Goal: Task Accomplishment & Management: Manage account settings

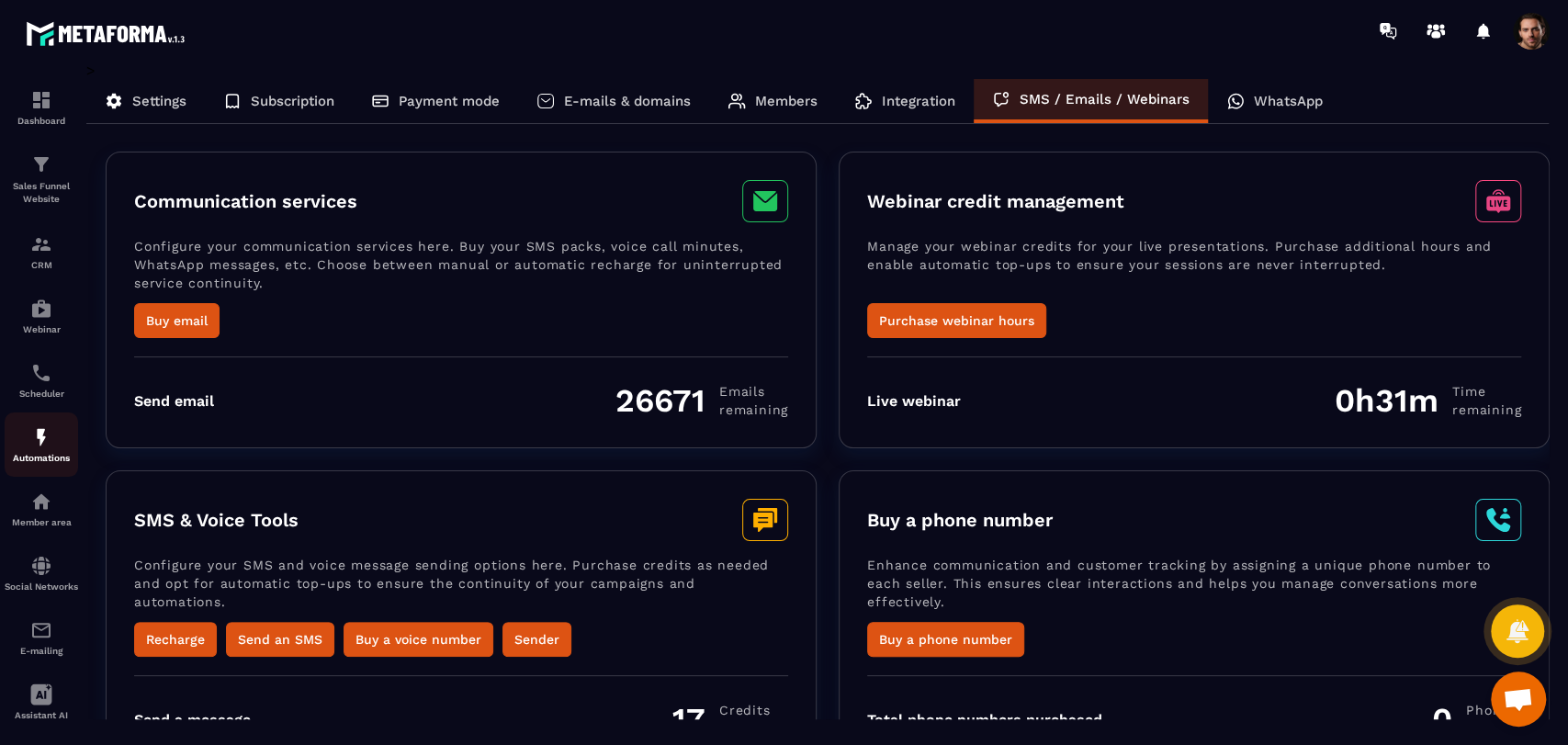
click at [32, 448] on img at bounding box center [42, 438] width 22 height 22
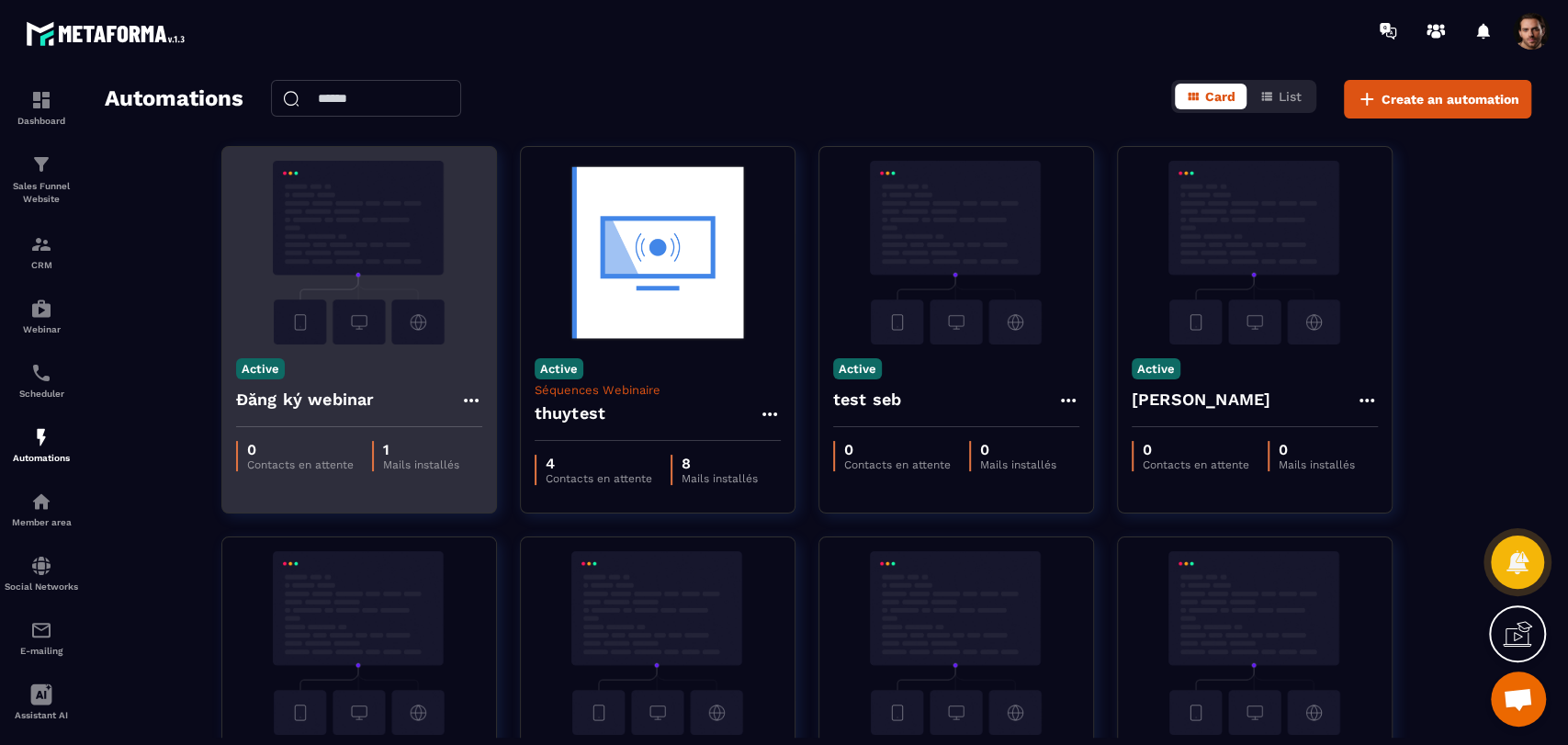
click at [464, 399] on icon at bounding box center [470, 400] width 15 height 4
click at [471, 419] on ul "Edit Duplicate Delete" at bounding box center [523, 475] width 125 height 125
click at [506, 432] on link "Edit" at bounding box center [515, 441] width 96 height 40
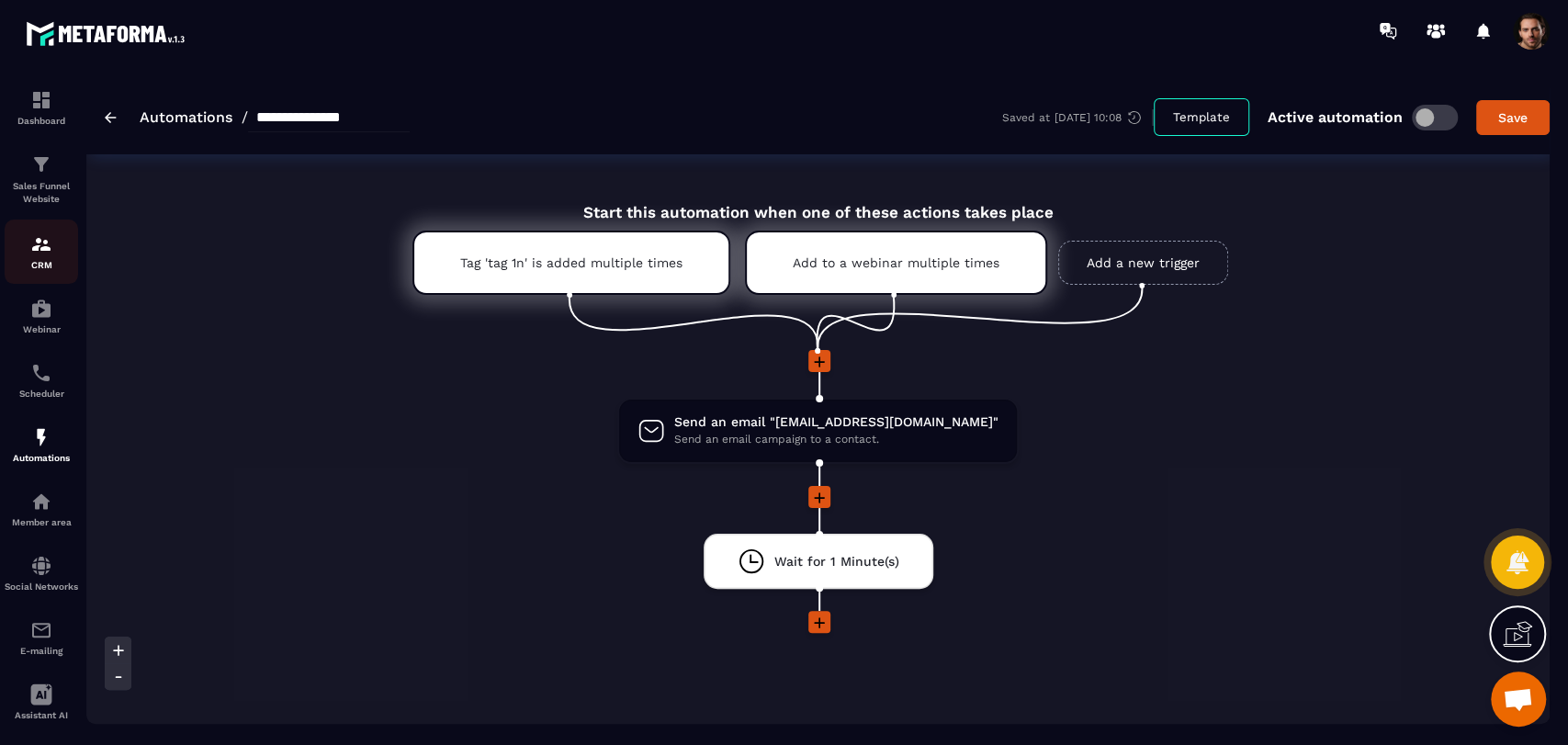
click at [38, 262] on p "CRM" at bounding box center [41, 264] width 74 height 10
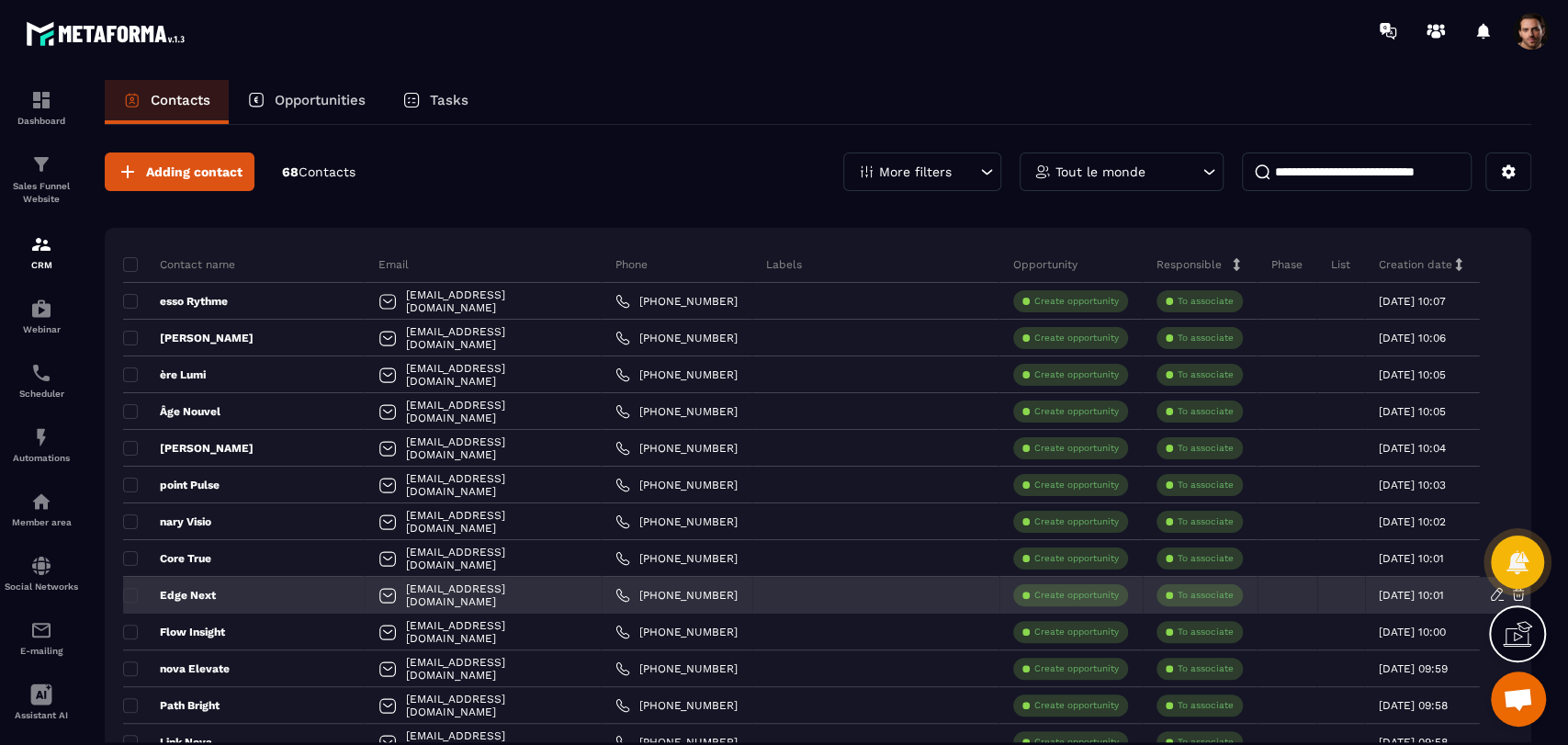
scroll to position [305, 0]
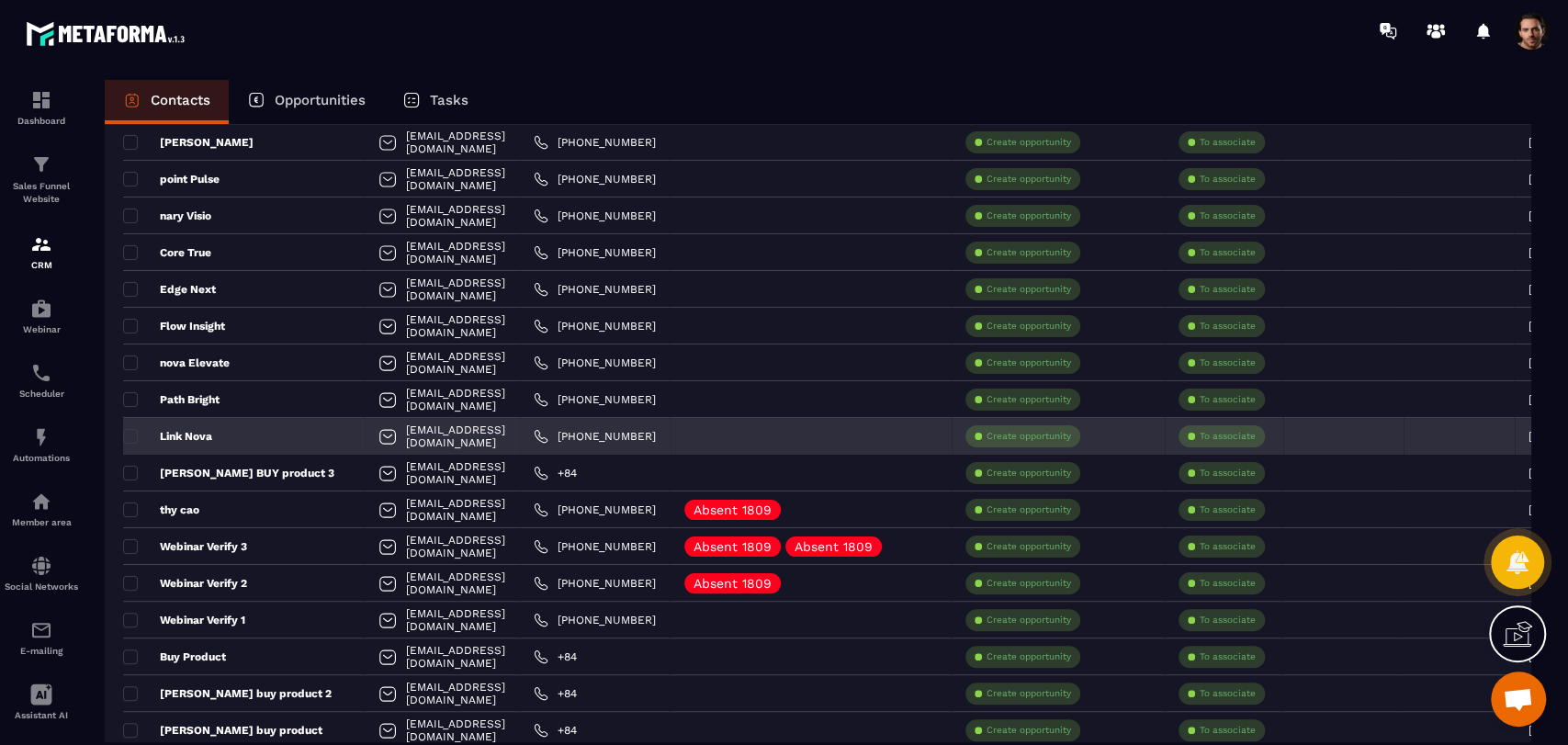
click at [198, 439] on p "Link Nova" at bounding box center [168, 437] width 89 height 15
